Goal: Information Seeking & Learning: Learn about a topic

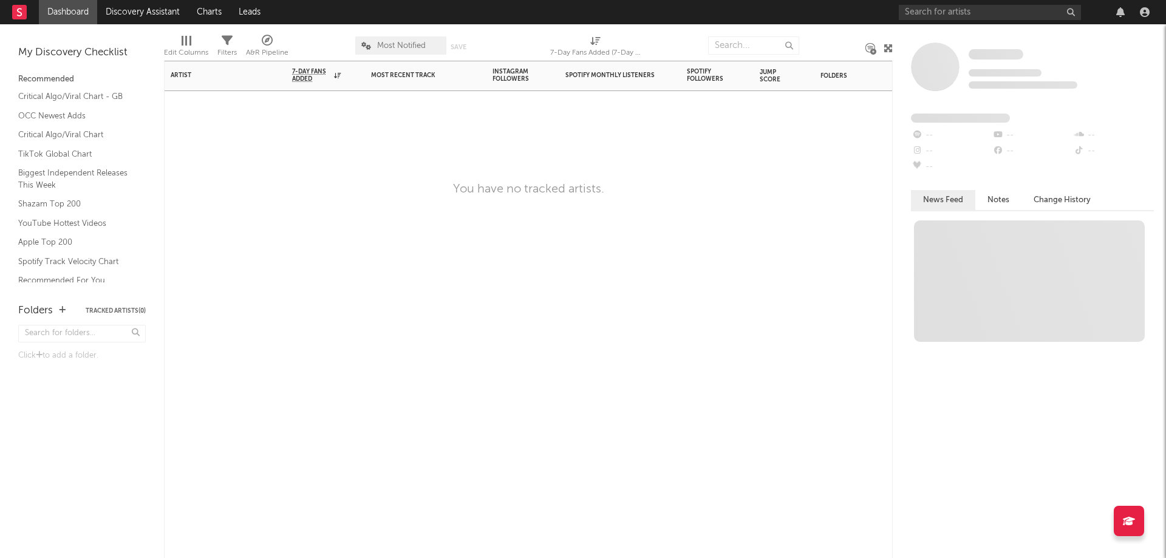
drag, startPoint x: 851, startPoint y: 243, endPoint x: 836, endPoint y: 205, distance: 41.1
click at [851, 243] on div "Artist Notifications 7-Day Fans Added WoW % Change Most Recent Track Popularity…" at bounding box center [528, 309] width 729 height 497
click at [753, 43] on input "text" at bounding box center [753, 45] width 91 height 18
click at [962, 13] on input "text" at bounding box center [989, 12] width 182 height 15
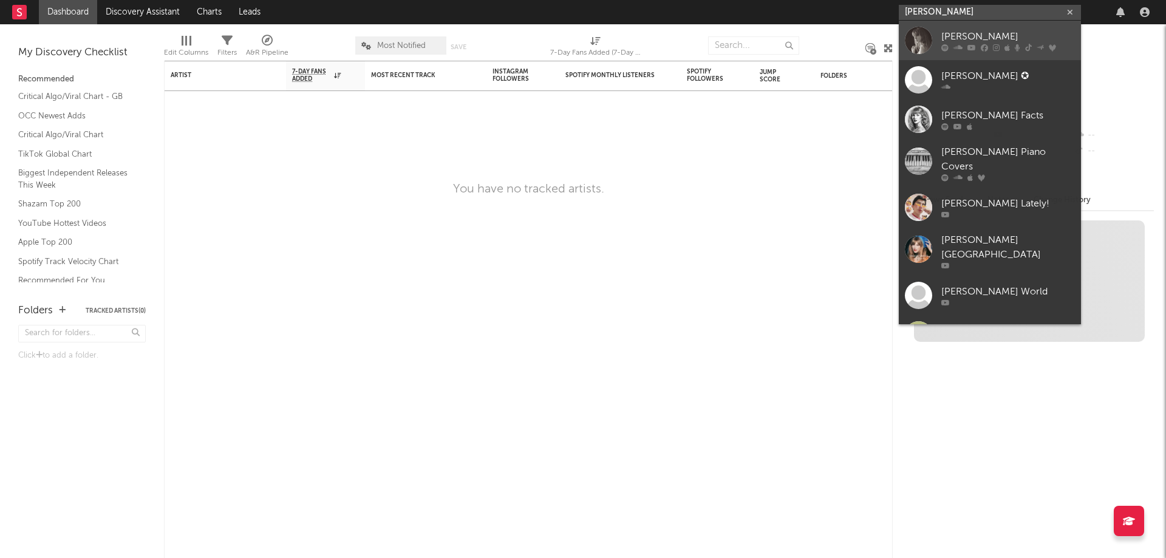
type input "[PERSON_NAME]"
click at [961, 24] on link "[PERSON_NAME]" at bounding box center [989, 40] width 182 height 39
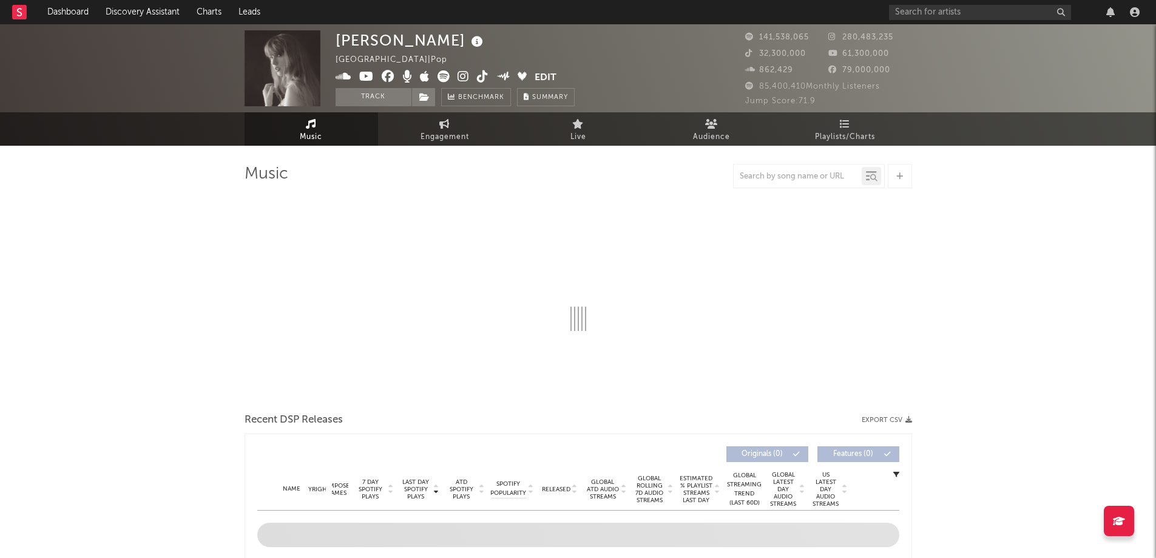
select select "6m"
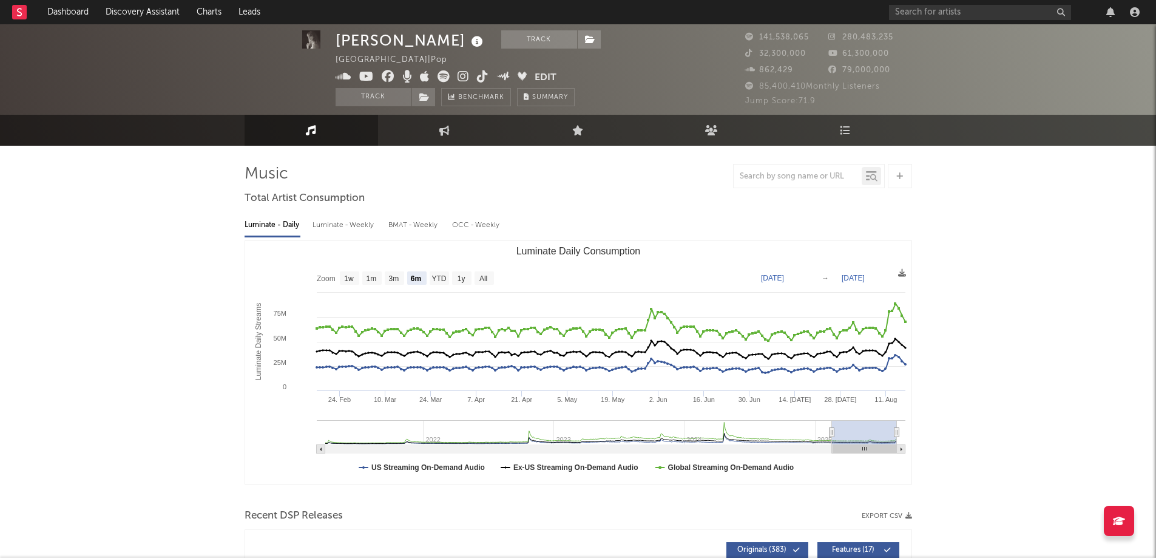
scroll to position [405, 0]
